Goal: Navigation & Orientation: Find specific page/section

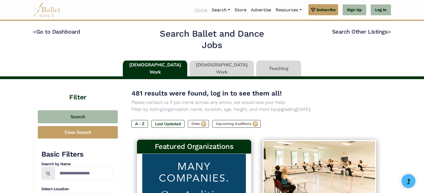
scroll to position [558, 0]
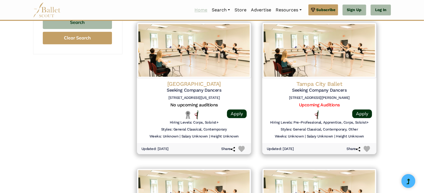
drag, startPoint x: 0, startPoint y: 0, endPoint x: 203, endPoint y: 11, distance: 203.1
click at [203, 11] on link "Home" at bounding box center [200, 10] width 17 height 12
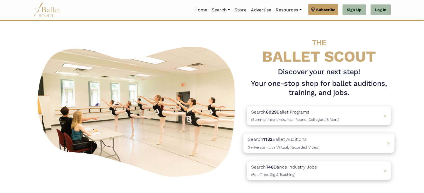
click at [324, 140] on div "Search 1132 Ballet Auditions (In-Person, Live Virtual, Recorded Video) >" at bounding box center [319, 143] width 151 height 19
click at [389, 144] on span ">" at bounding box center [388, 144] width 3 height 6
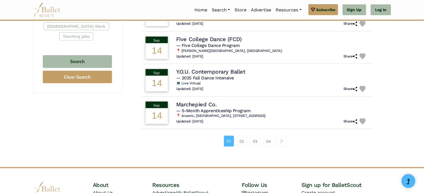
scroll to position [354, 0]
